Goal: Information Seeking & Learning: Learn about a topic

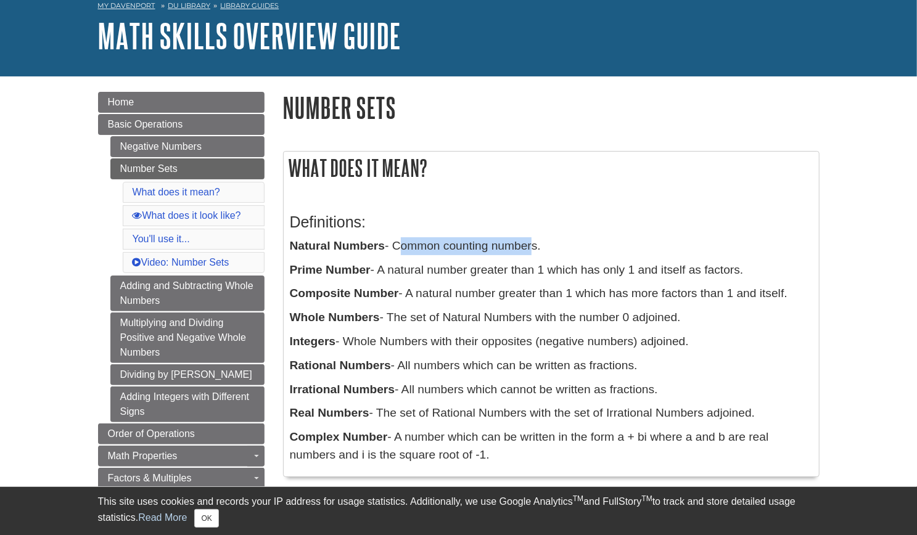
scroll to position [62, 0]
drag, startPoint x: 381, startPoint y: 269, endPoint x: 729, endPoint y: 277, distance: 348.4
click at [747, 268] on p "Prime Number - A natural number greater than 1 which has only 1 and itself as f…" at bounding box center [551, 270] width 523 height 18
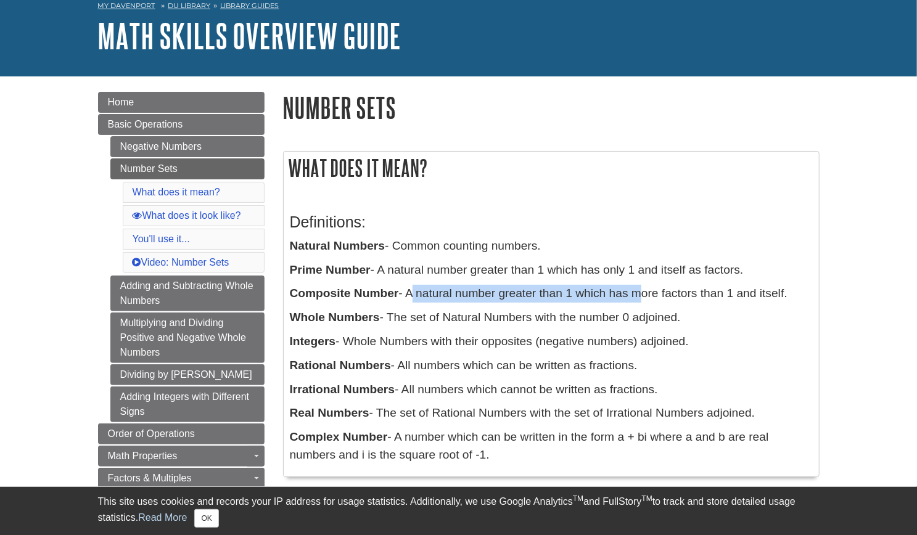
drag, startPoint x: 409, startPoint y: 293, endPoint x: 640, endPoint y: 292, distance: 230.6
click at [640, 292] on p "Composite Number - A natural number greater than 1 which has more factors than …" at bounding box center [551, 294] width 523 height 18
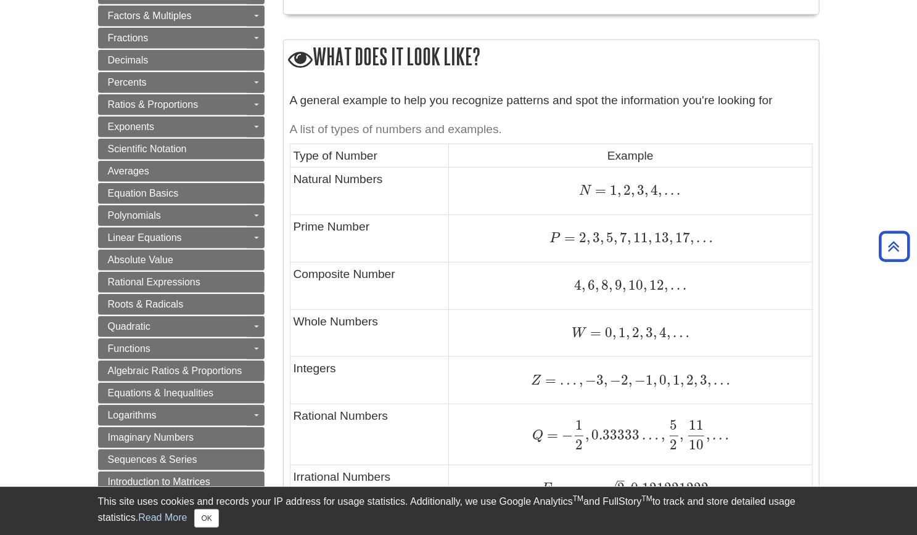
scroll to position [555, 0]
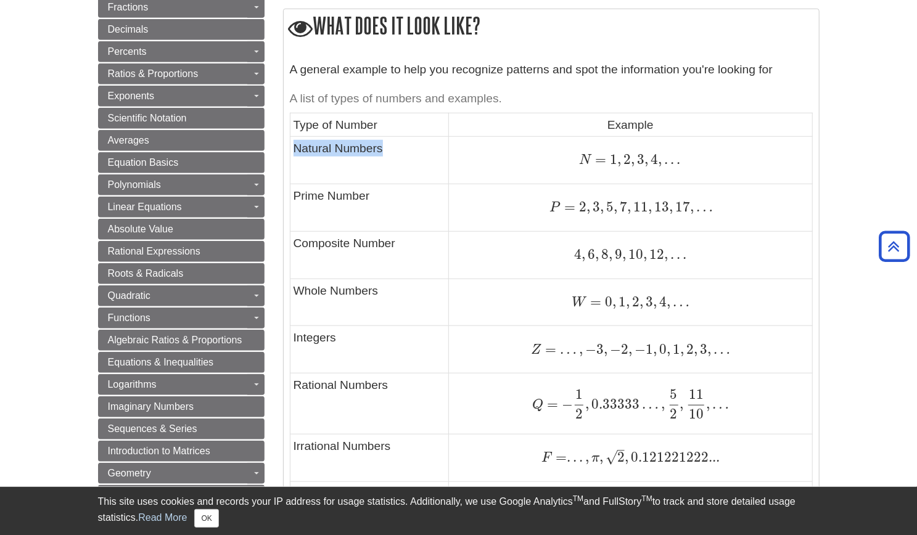
drag, startPoint x: 394, startPoint y: 146, endPoint x: 296, endPoint y: 146, distance: 98.0
click at [296, 146] on td "Natural Numbers" at bounding box center [369, 160] width 159 height 47
drag, startPoint x: 610, startPoint y: 158, endPoint x: 694, endPoint y: 161, distance: 83.9
click at [694, 161] on div "N = 1 , 2 , 3 , 4 , . . . N = 1 , 2 , 3 , 4 , . . ." at bounding box center [630, 160] width 356 height 17
drag, startPoint x: 604, startPoint y: 298, endPoint x: 682, endPoint y: 304, distance: 77.9
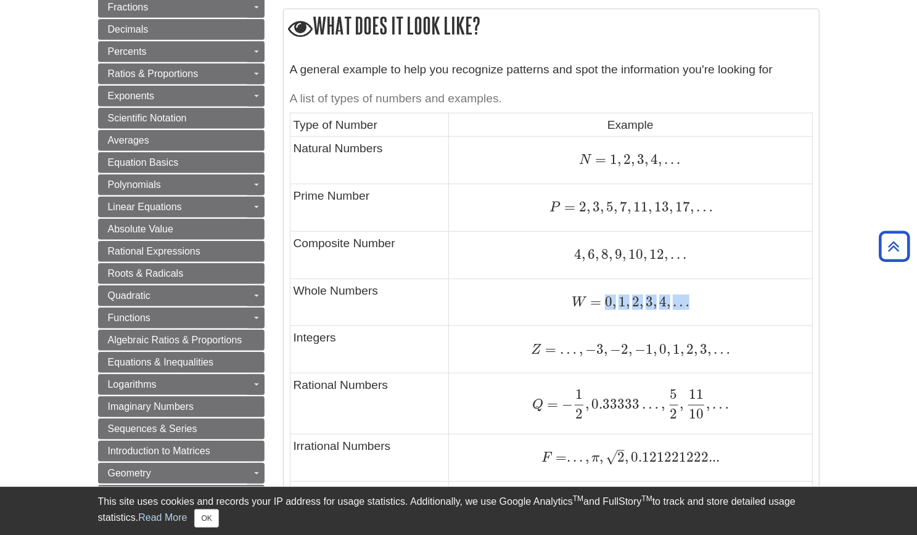
click at [686, 303] on span "W = 0 , 1 , 2 , 3 , 4 , …" at bounding box center [631, 301] width 118 height 16
click at [380, 295] on td "Whole Numbers" at bounding box center [369, 302] width 159 height 47
drag, startPoint x: 578, startPoint y: 206, endPoint x: 697, endPoint y: 208, distance: 119.0
click at [697, 208] on span "P = 2 , 3 , 5 , 7 , 11 , 13 , 17 , …" at bounding box center [630, 207] width 163 height 16
drag, startPoint x: 574, startPoint y: 253, endPoint x: 684, endPoint y: 255, distance: 110.4
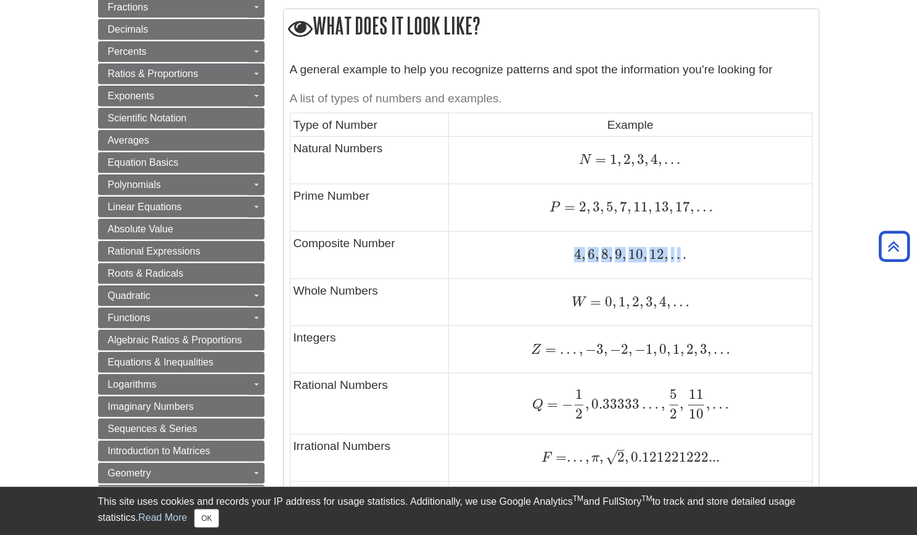
click at [684, 255] on span "4 , 6 , 8 , 9 , 10 , 12 , . . ." at bounding box center [630, 254] width 112 height 16
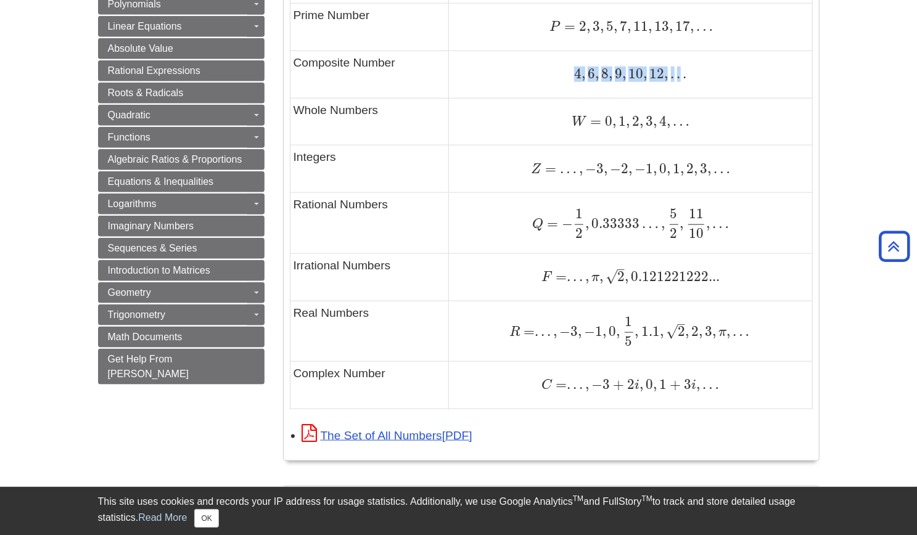
scroll to position [740, 0]
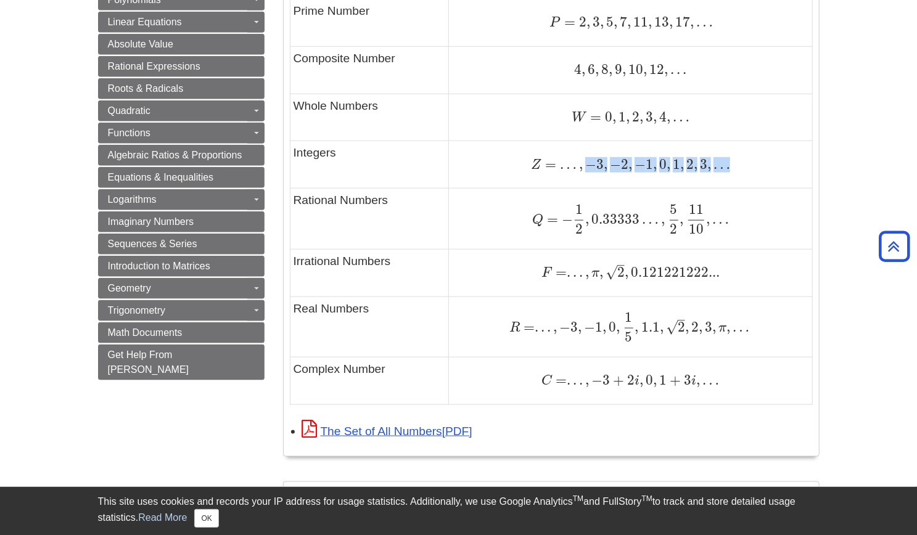
drag, startPoint x: 585, startPoint y: 168, endPoint x: 731, endPoint y: 169, distance: 146.1
click at [731, 169] on div "Z = … , − 3 , − 2 , − 1 , 0 , 1 , 2 , 3 , … Z = … , − 3 , − 2 , − 1 , 0 , 1 , 2…" at bounding box center [630, 165] width 356 height 17
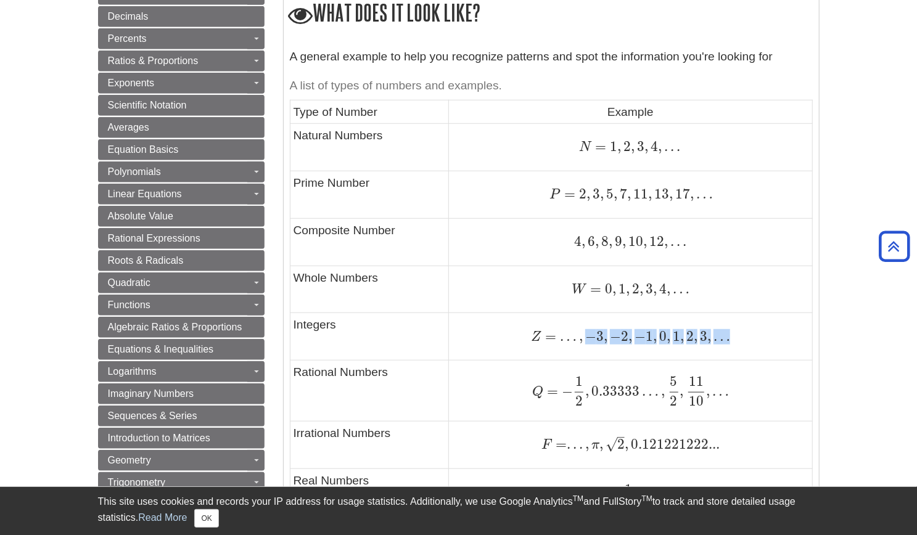
scroll to position [555, 0]
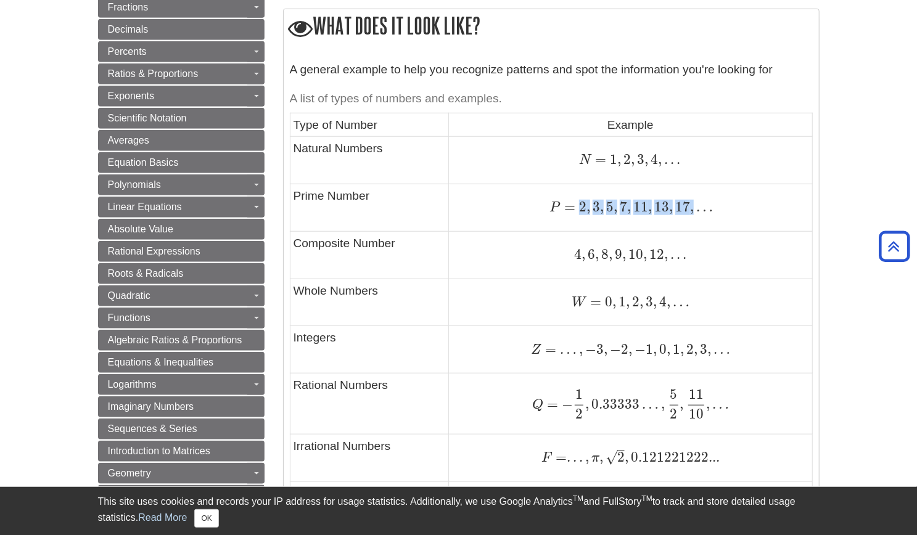
drag, startPoint x: 580, startPoint y: 206, endPoint x: 694, endPoint y: 204, distance: 114.1
click at [694, 204] on span "P = 2 , 3 , 5 , 7 , 11 , 13 , 17 , …" at bounding box center [630, 207] width 163 height 16
click at [571, 213] on span "=" at bounding box center [567, 207] width 15 height 17
drag, startPoint x: 580, startPoint y: 208, endPoint x: 698, endPoint y: 207, distance: 118.4
click at [698, 207] on span "P = 2 , 3 , 5 , 7 , 11 , 13 , 17 , …" at bounding box center [630, 207] width 163 height 16
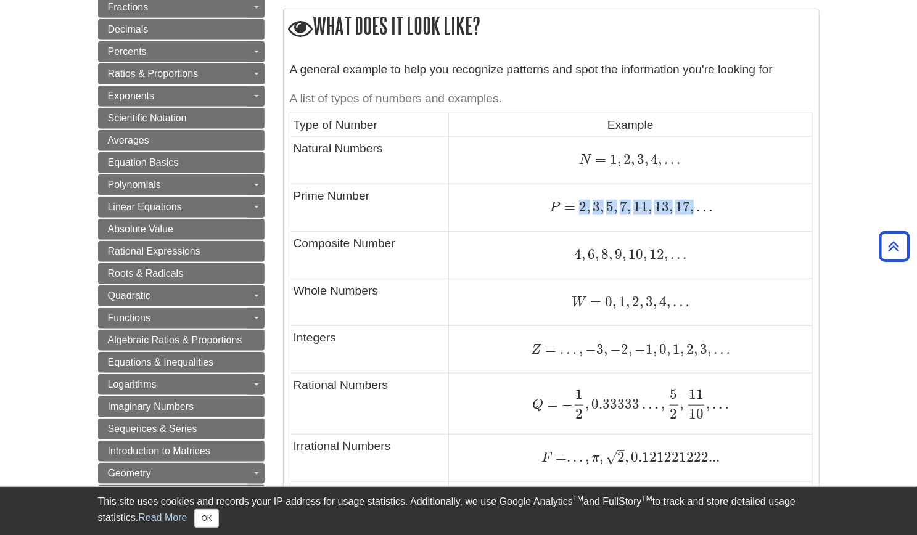
click at [574, 210] on span "=" at bounding box center [567, 207] width 15 height 17
drag, startPoint x: 582, startPoint y: 205, endPoint x: 623, endPoint y: 204, distance: 41.3
click at [623, 204] on span "P = 2 , 3 , 5 , 7 , 11 , 13 , 17 , …" at bounding box center [630, 207] width 163 height 16
click at [638, 205] on span "11" at bounding box center [639, 207] width 17 height 17
drag, startPoint x: 594, startPoint y: 205, endPoint x: 683, endPoint y: 207, distance: 88.2
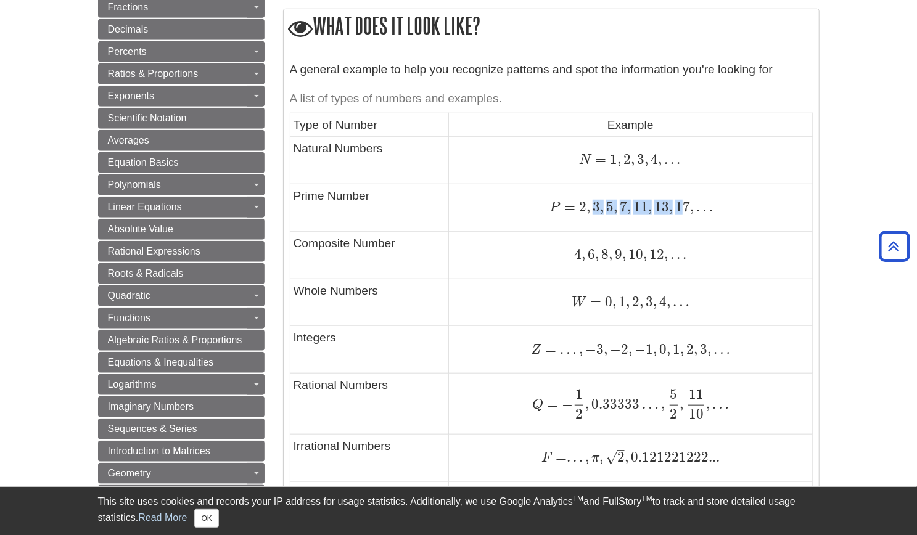
click at [683, 207] on span "P = 2 , 3 , 5 , 7 , 11 , 13 , 17 , …" at bounding box center [630, 207] width 163 height 16
click at [660, 207] on span "13" at bounding box center [660, 207] width 17 height 17
drag, startPoint x: 635, startPoint y: 205, endPoint x: 689, endPoint y: 205, distance: 54.3
click at [689, 205] on span "P = 2 , 3 , 5 , 7 , 11 , 13 , 17 , …" at bounding box center [630, 207] width 163 height 16
click at [554, 213] on span "P" at bounding box center [554, 208] width 11 height 14
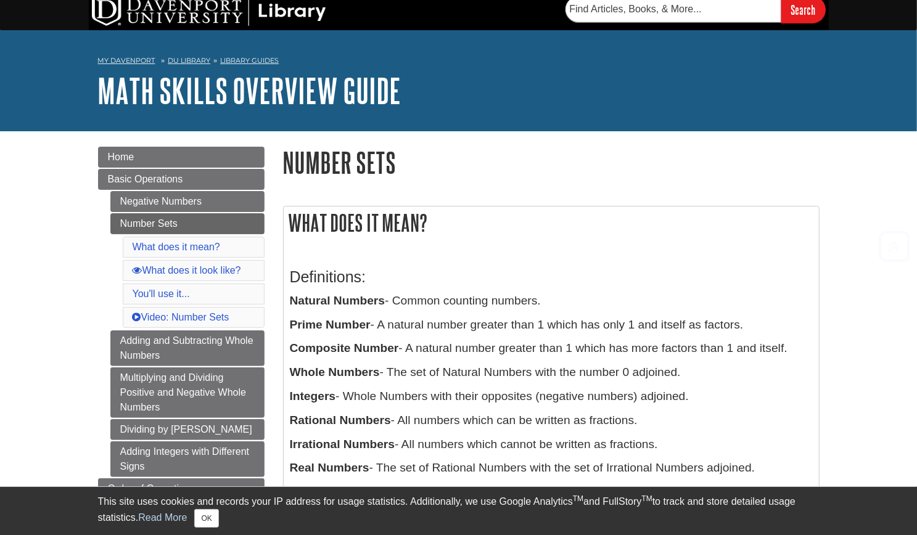
scroll to position [0, 0]
